Goal: Book appointment/travel/reservation

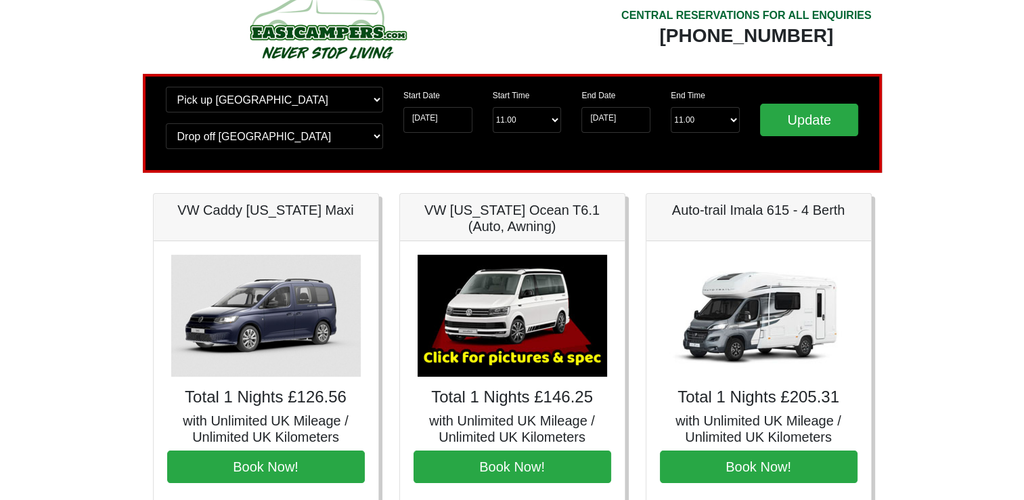
scroll to position [27, 0]
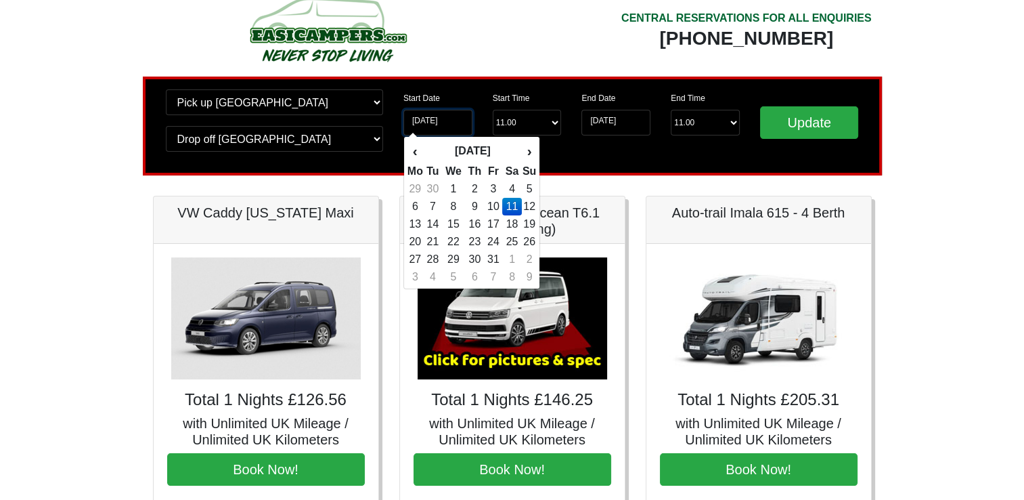
click at [459, 118] on input "[DATE]" at bounding box center [438, 123] width 69 height 26
click at [496, 206] on td "10" at bounding box center [494, 207] width 18 height 18
type input "[DATE]"
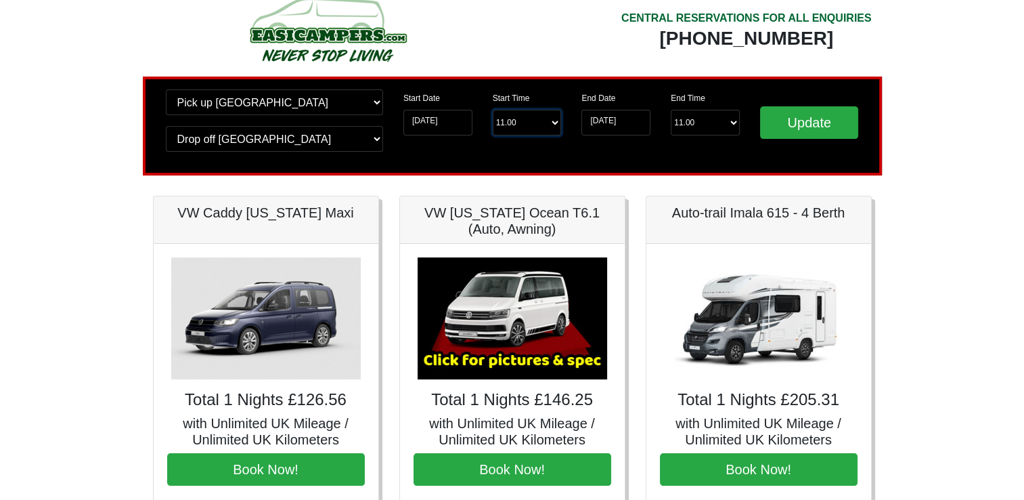
click at [518, 128] on select "Start Time 11.00 -------- 11.00 am ([DATE] & [DATE] Only) 12.00 pm ([DATE]) 13.…" at bounding box center [527, 123] width 69 height 26
select select "17.00"
click at [493, 110] on select "Start Time 11.00 -------- 11.00 am ([DATE] & [DATE] Only) 12.00 pm ([DATE]) 13.…" at bounding box center [527, 123] width 69 height 26
click at [696, 123] on select "End Time 11.00 -------- 08.00 am 09.00 am 10.00 am 11.00 am ([DATE] Only)" at bounding box center [705, 123] width 69 height 26
select select "11.00"
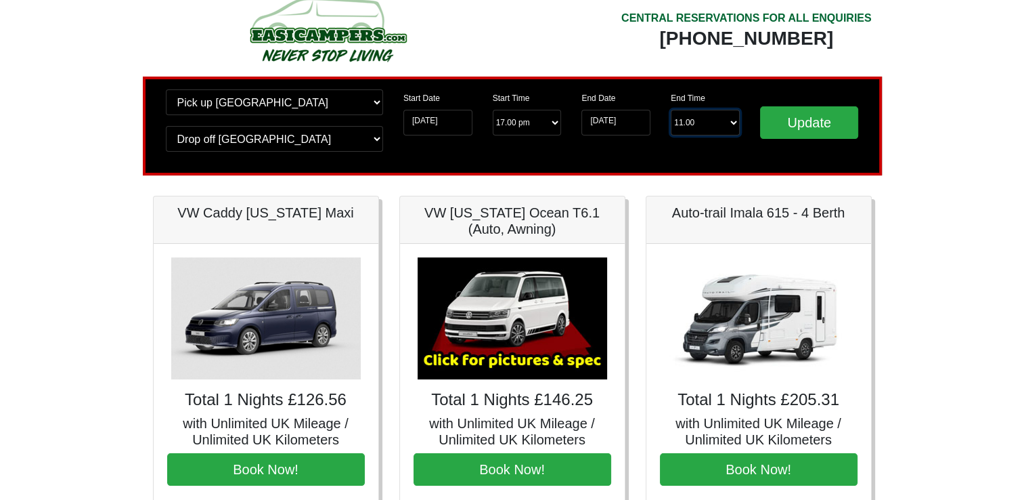
click at [671, 110] on select "End Time 11.00 -------- 08.00 am 09.00 am 10.00 am 11.00 am ([DATE] Only)" at bounding box center [705, 123] width 69 height 26
click at [804, 123] on input "Update" at bounding box center [809, 122] width 99 height 33
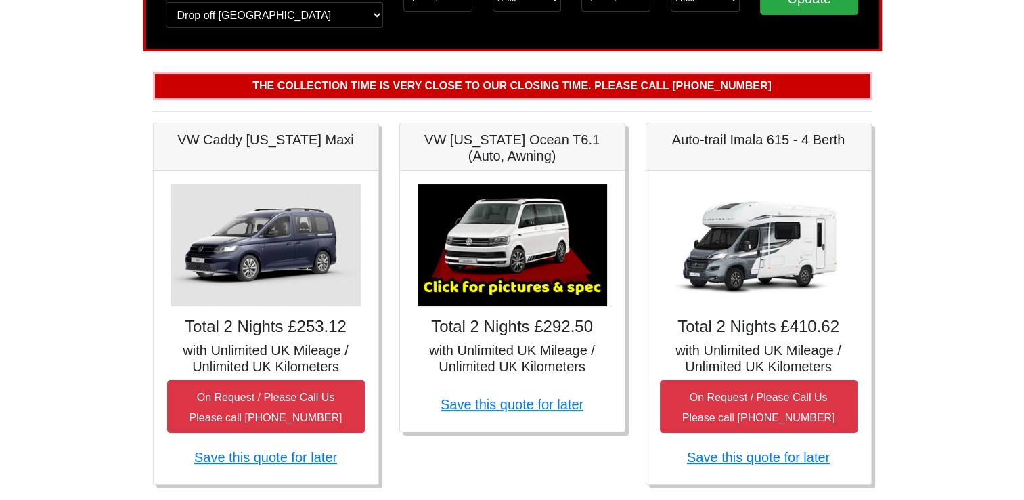
scroll to position [163, 0]
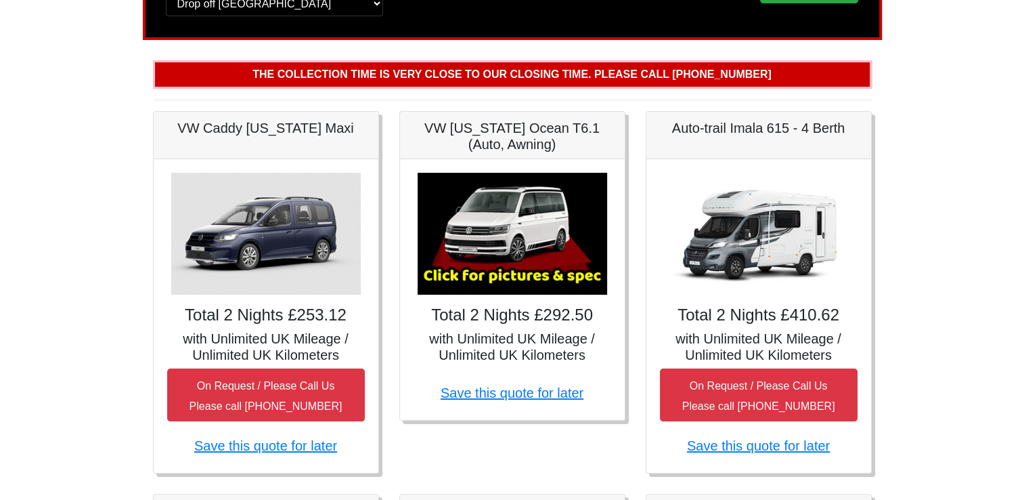
click at [515, 272] on img at bounding box center [513, 234] width 190 height 122
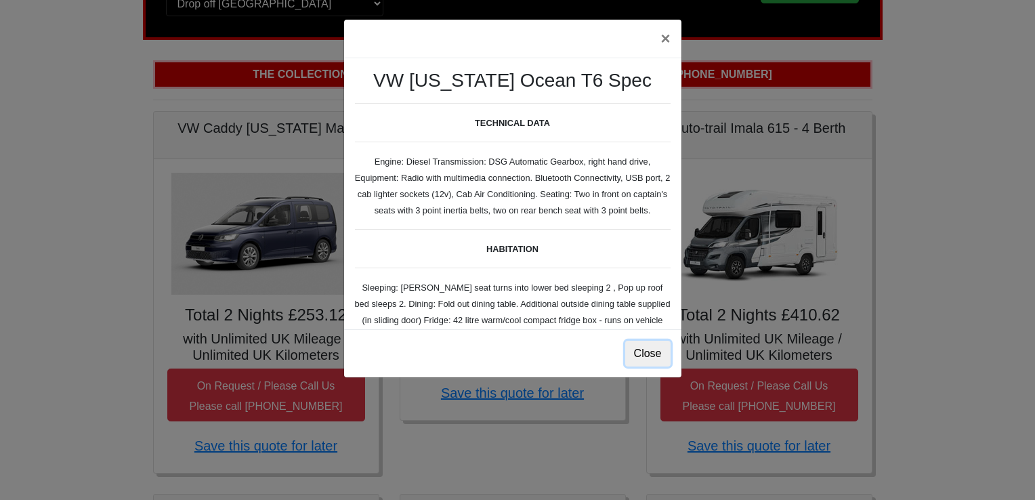
click at [655, 353] on button "Close" at bounding box center [647, 354] width 45 height 26
